Goal: Task Accomplishment & Management: Use online tool/utility

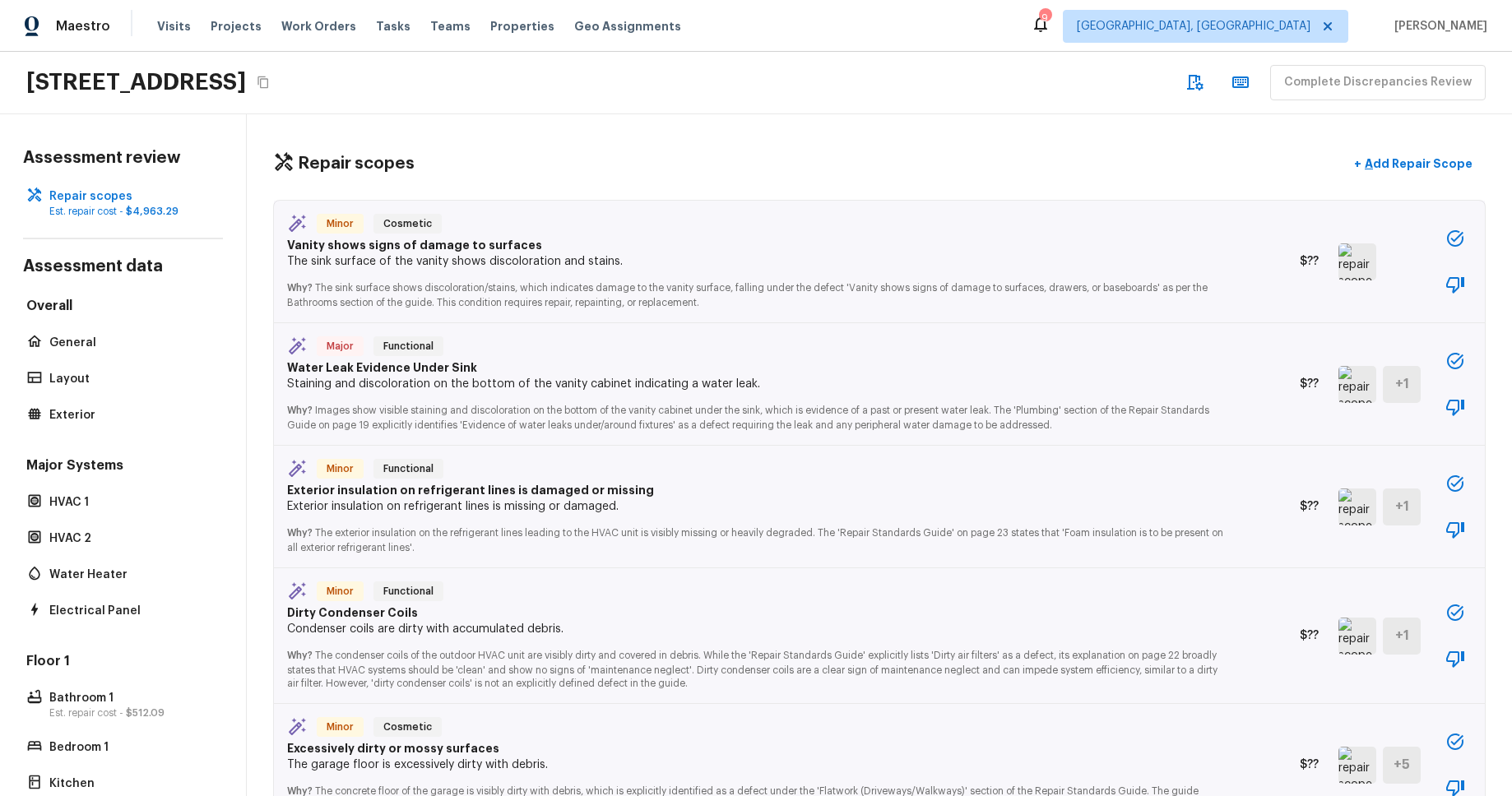
click at [1447, 286] on icon "button" at bounding box center [1454, 285] width 18 height 16
click at [1451, 236] on icon "button" at bounding box center [1454, 238] width 20 height 20
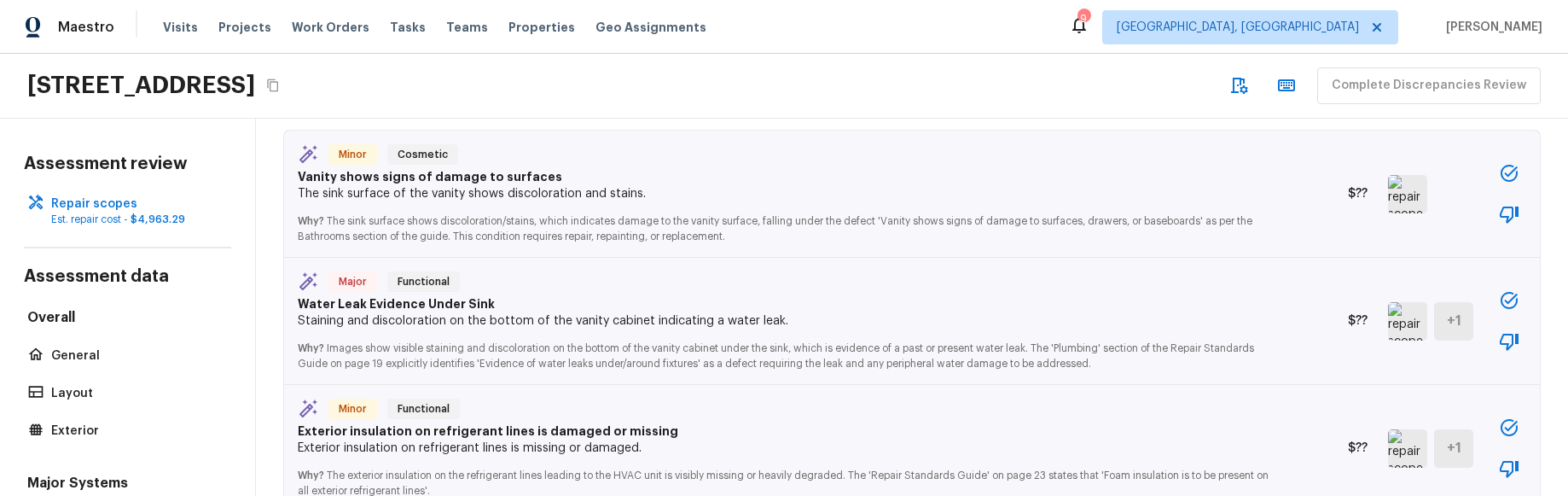
scroll to position [76, 0]
click at [769, 64] on div "4614 Still Meadow Ln, Lancaster, CA 93536 Complete Discrepancies Review" at bounding box center [784, 86] width 1568 height 64
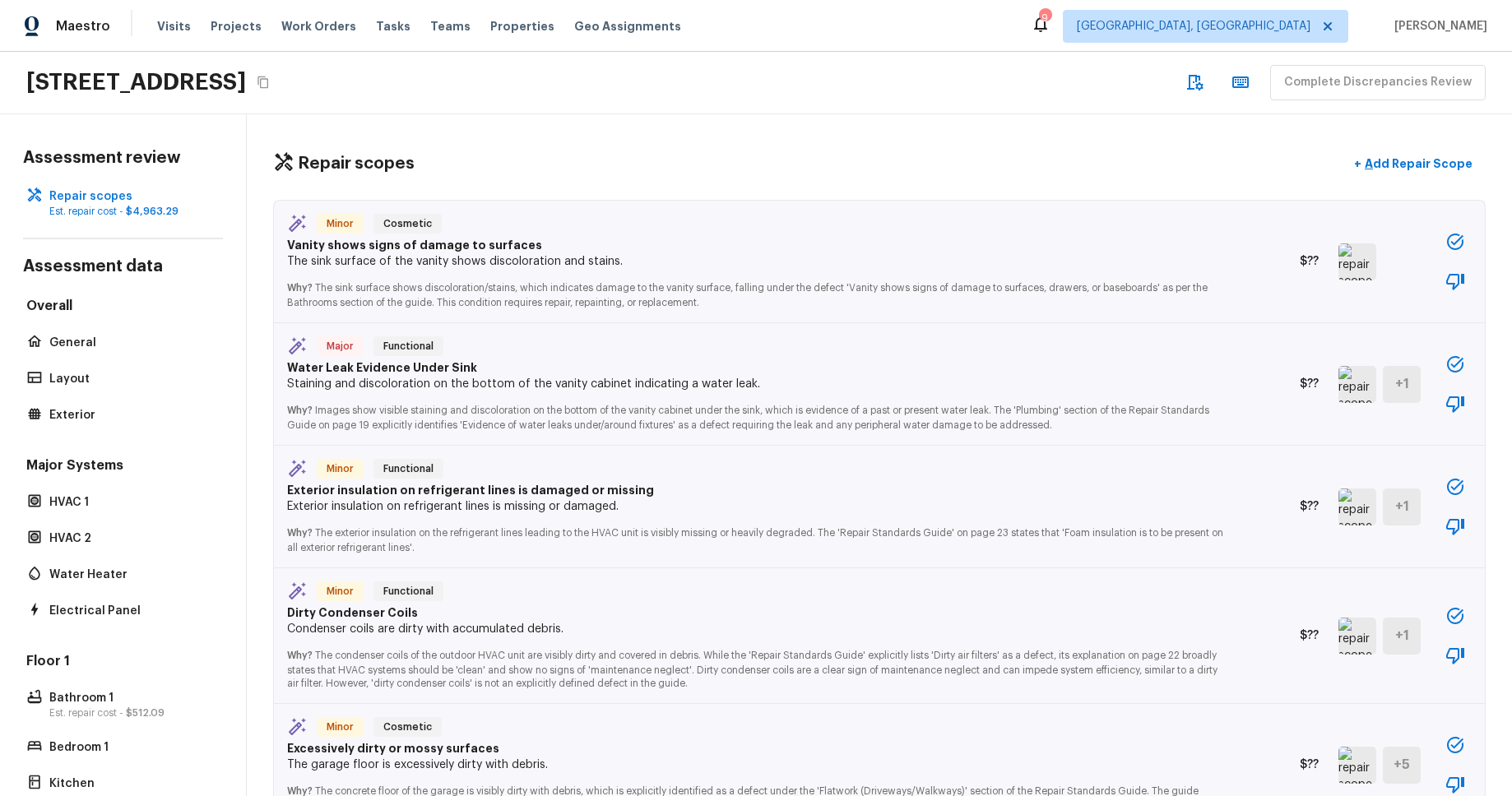
click at [881, 144] on div "Repair scopes + Add Repair Scope Minor Cosmetic Vanity shows signs of damage to…" at bounding box center [879, 454] width 1265 height 681
